Goal: Task Accomplishment & Management: Manage account settings

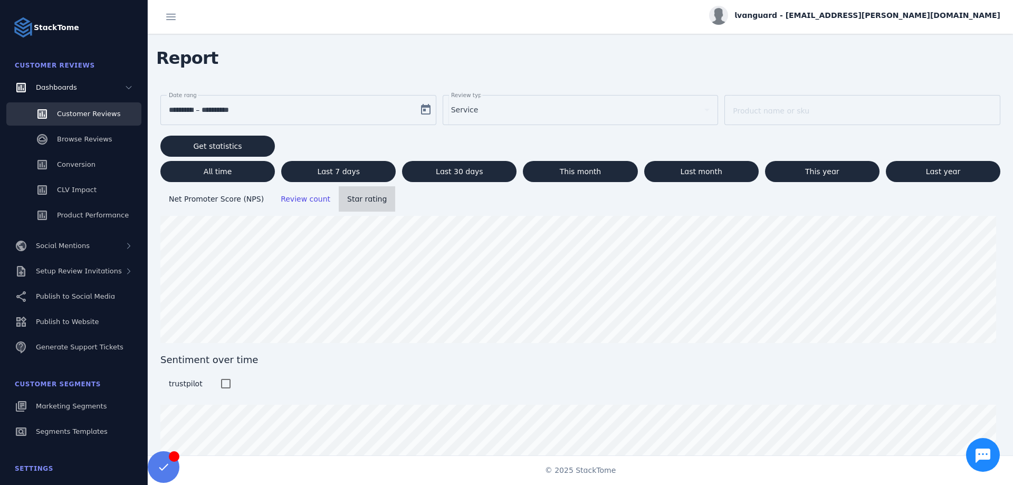
click at [347, 202] on span "Star rating" at bounding box center [367, 199] width 40 height 8
click at [943, 15] on span "lvanguard - [EMAIL_ADDRESS][PERSON_NAME][DOMAIN_NAME]" at bounding box center [868, 15] width 266 height 11
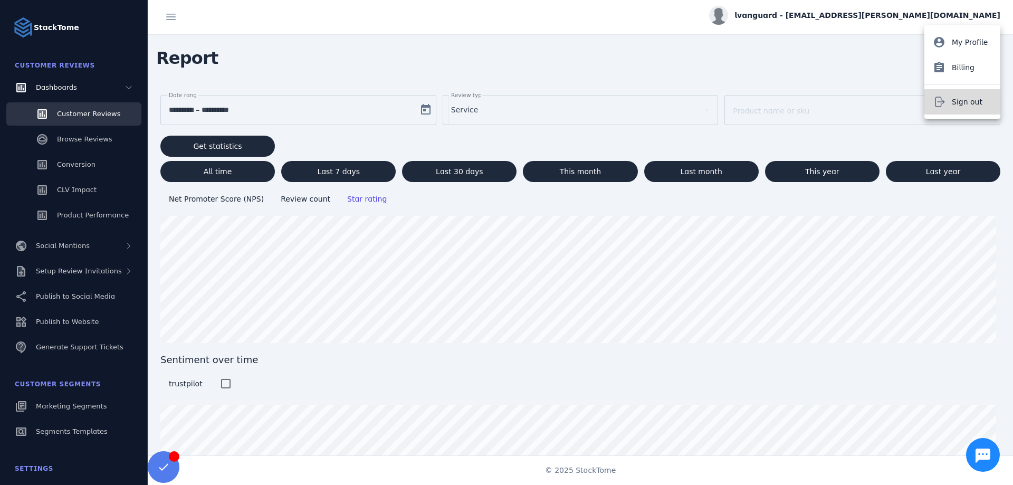
click at [963, 103] on span "Sign out" at bounding box center [967, 102] width 31 height 13
